Goal: Task Accomplishment & Management: Manage account settings

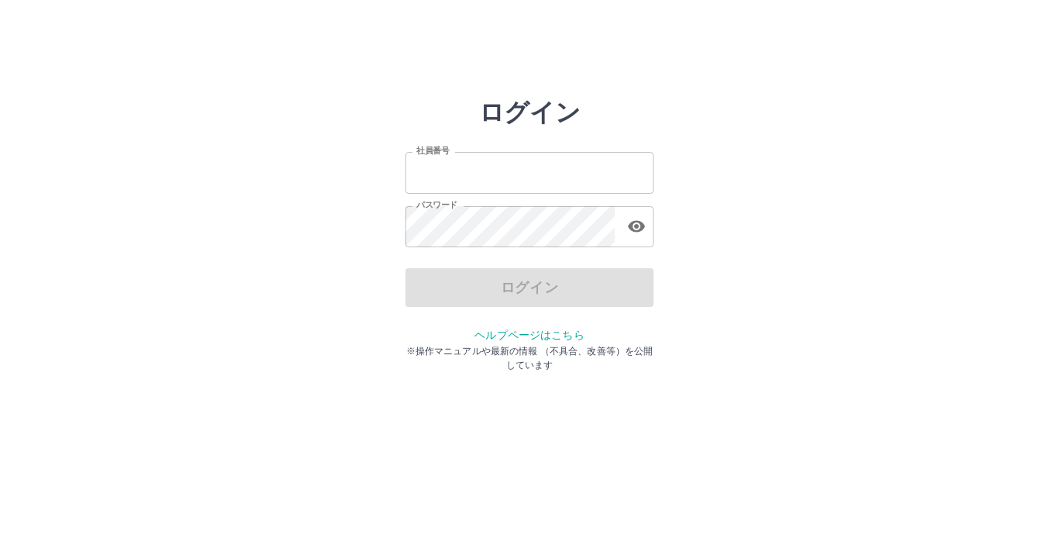
type input "*******"
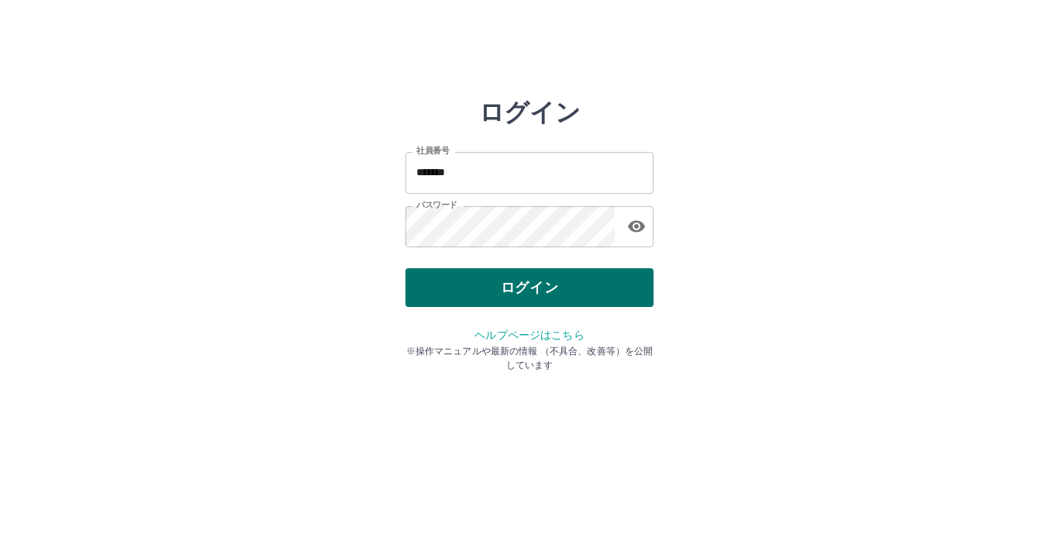
click at [554, 282] on div "ログイン" at bounding box center [529, 287] width 248 height 39
click at [577, 287] on button "ログイン" at bounding box center [529, 287] width 248 height 39
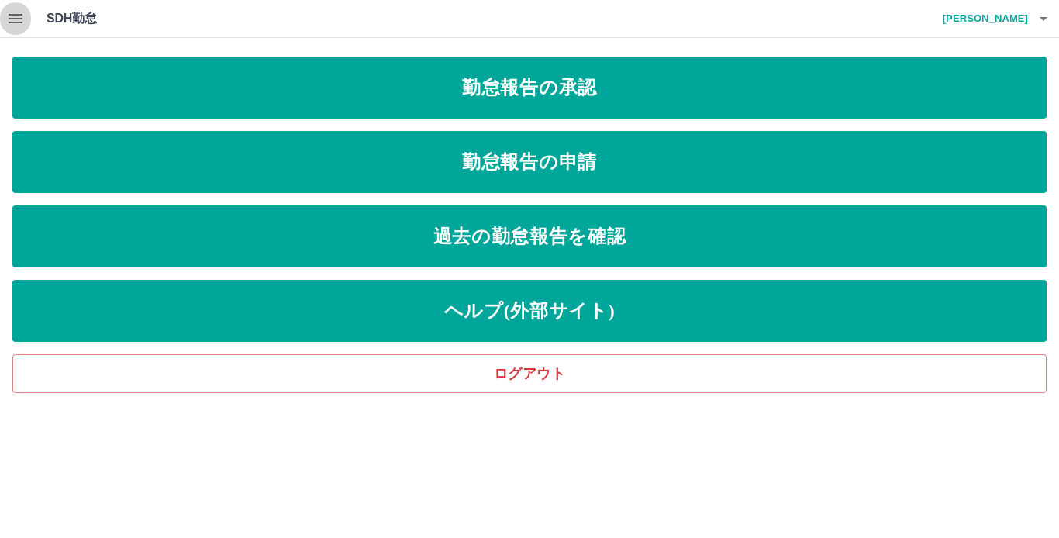
click at [17, 19] on icon "button" at bounding box center [16, 18] width 14 height 9
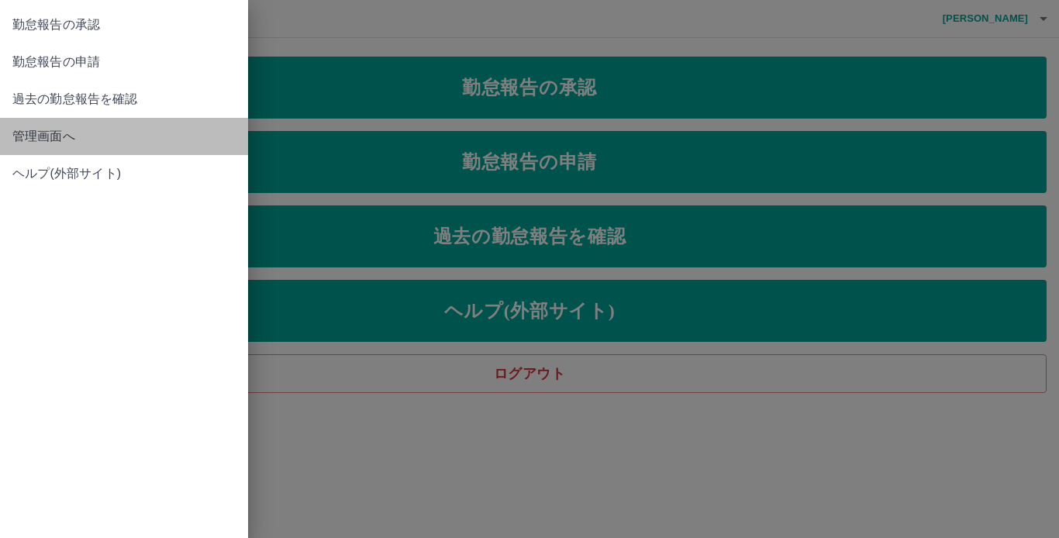
click at [26, 143] on span "管理画面へ" at bounding box center [123, 136] width 223 height 19
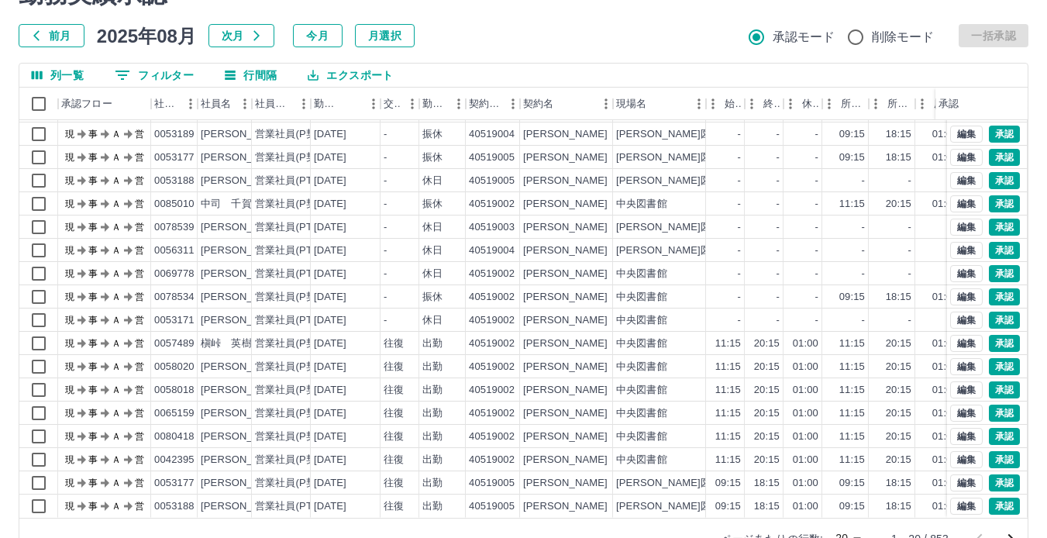
scroll to position [117, 0]
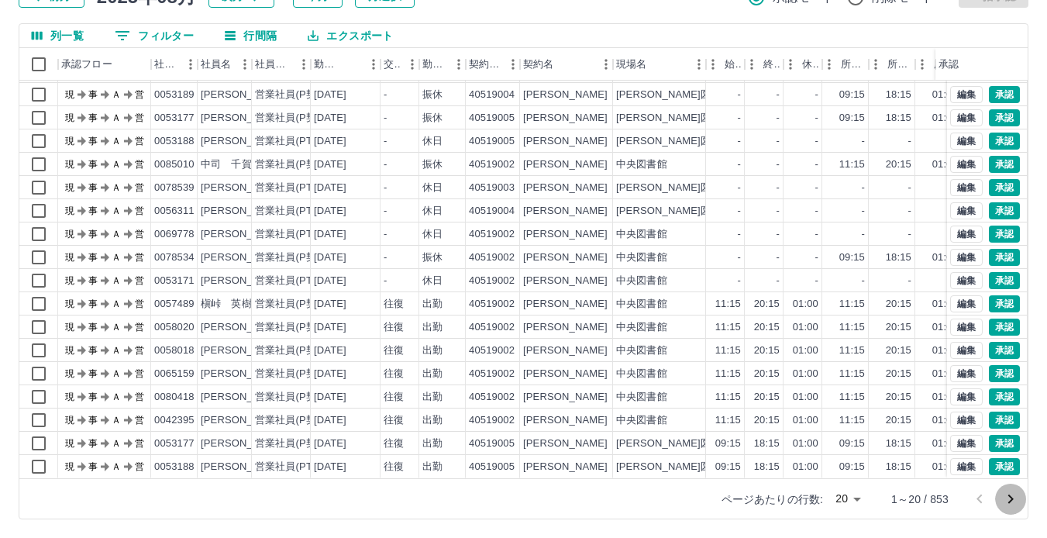
click at [1011, 496] on icon "次のページへ" at bounding box center [1011, 499] width 5 height 9
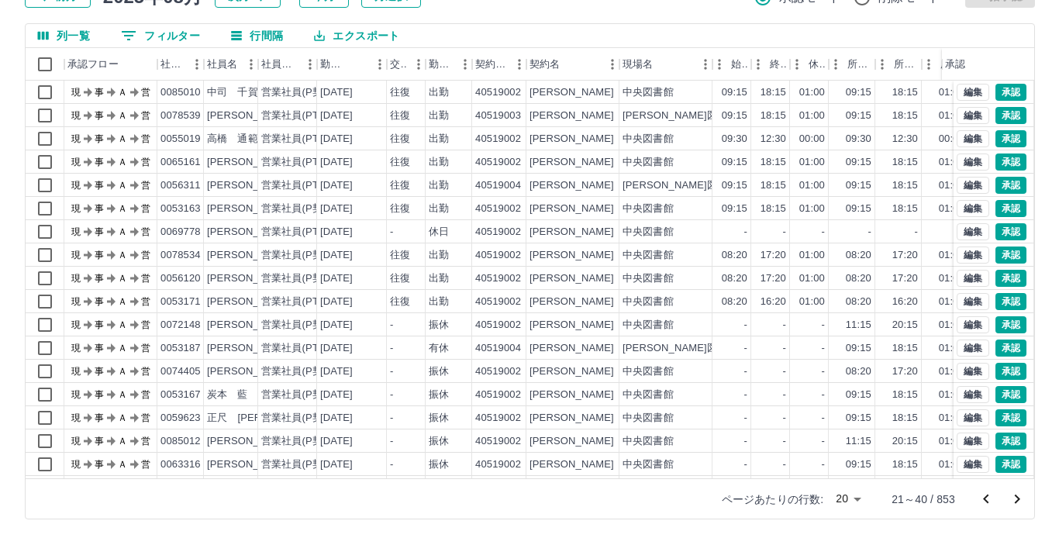
scroll to position [0, 0]
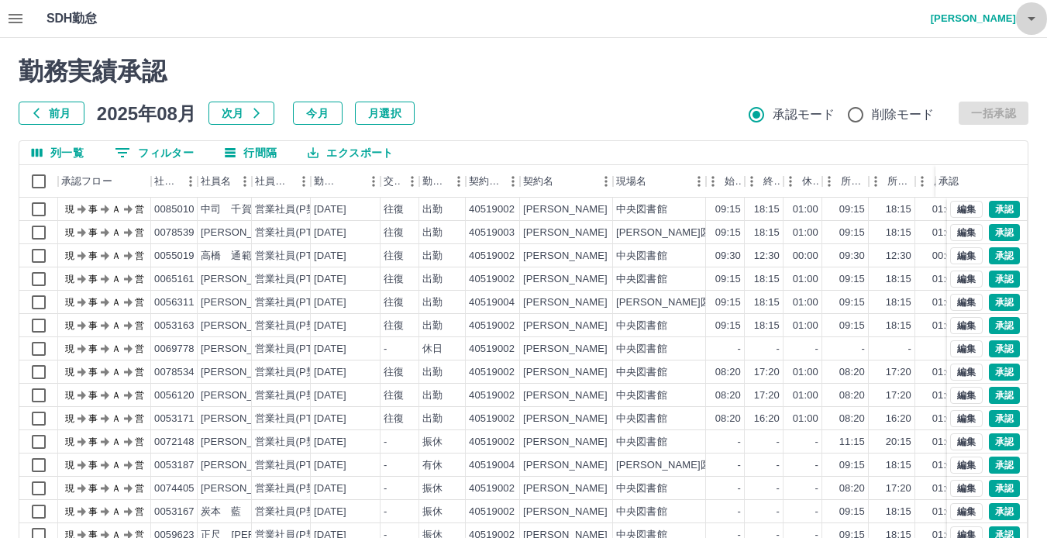
click at [1031, 22] on icon "button" at bounding box center [1032, 18] width 19 height 19
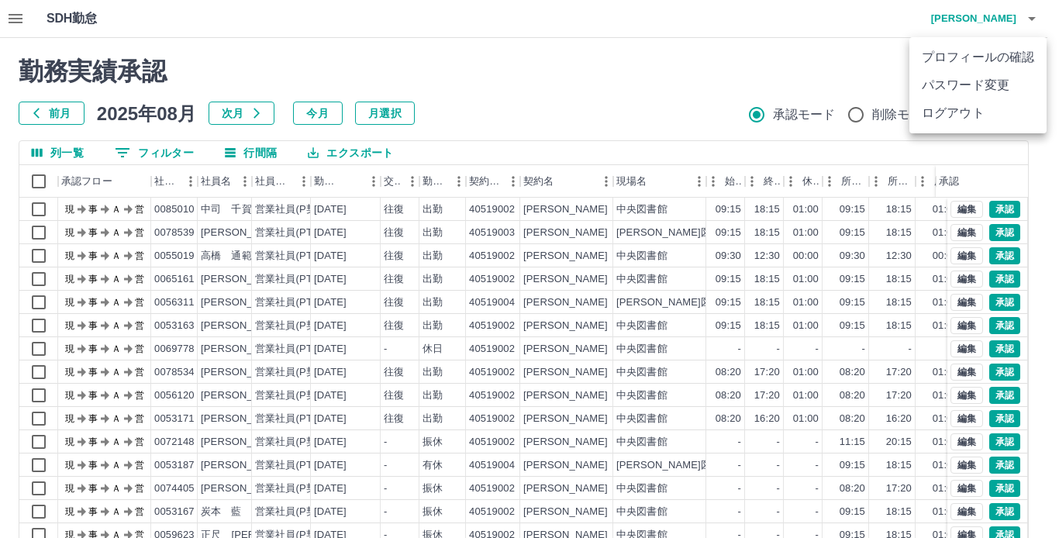
click at [982, 111] on li "ログアウト" at bounding box center [977, 113] width 137 height 28
